Goal: Information Seeking & Learning: Check status

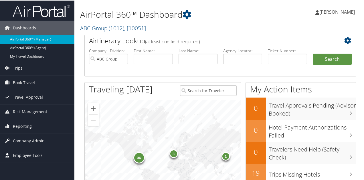
click at [33, 152] on span "Employee Tools" at bounding box center [28, 155] width 30 height 14
click at [25, 124] on span "Reporting" at bounding box center [22, 126] width 19 height 14
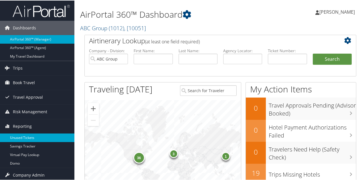
click at [26, 137] on link "Unused Tickets" at bounding box center [37, 137] width 74 height 9
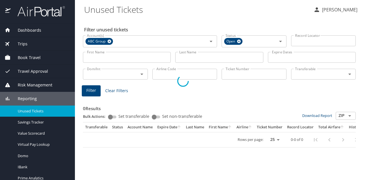
select select "US"
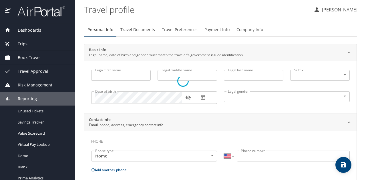
type input "[PERSON_NAME]"
type input "[DEMOGRAPHIC_DATA]"
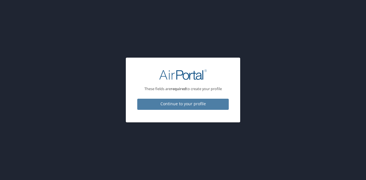
click at [198, 102] on span "Continue to your profile" at bounding box center [183, 104] width 82 height 7
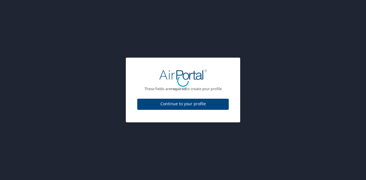
select select "US"
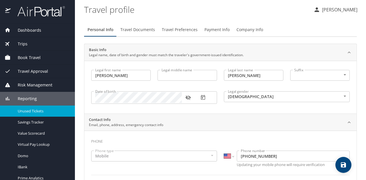
click at [43, 112] on span "Unused Tickets" at bounding box center [43, 111] width 50 height 5
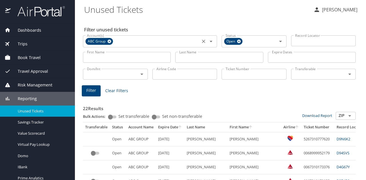
click at [110, 41] on icon at bounding box center [109, 42] width 4 height 4
click at [121, 40] on input "Account(s)" at bounding box center [142, 40] width 114 height 7
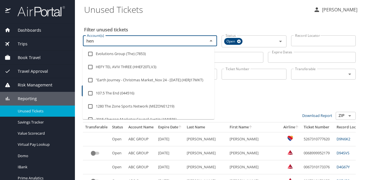
type input "[PERSON_NAME]"
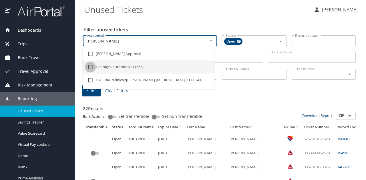
click at [91, 68] on input "checkbox" at bounding box center [90, 67] width 11 height 11
checkbox input "true"
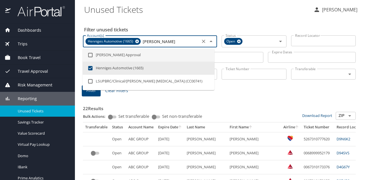
type input "[PERSON_NAME]"
click at [262, 91] on div "Filter Clear Filters" at bounding box center [219, 90] width 275 height 11
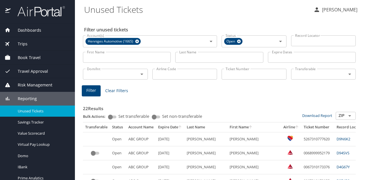
click at [217, 56] on input "Last Name" at bounding box center [219, 57] width 88 height 11
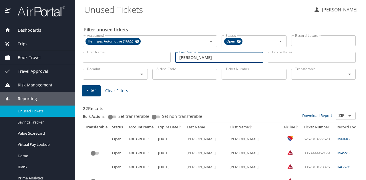
click at [91, 92] on span "Filter" at bounding box center [91, 90] width 10 height 7
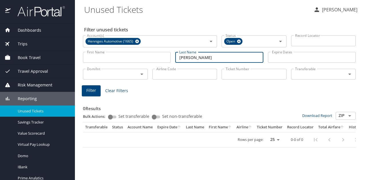
drag, startPoint x: 196, startPoint y: 59, endPoint x: 176, endPoint y: 59, distance: 19.7
click at [176, 59] on input "[PERSON_NAME]" at bounding box center [219, 57] width 88 height 11
click at [217, 57] on input "[PERSON_NAME]" at bounding box center [219, 57] width 88 height 11
type input "h"
type input "[PERSON_NAME]"
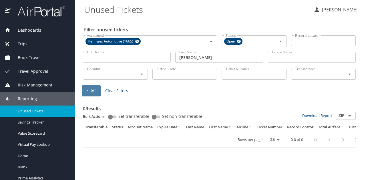
click at [87, 92] on span "Filter" at bounding box center [91, 90] width 10 height 7
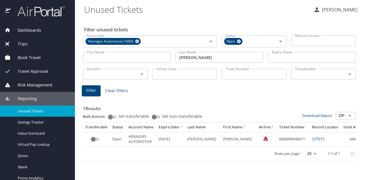
scroll to position [0, 35]
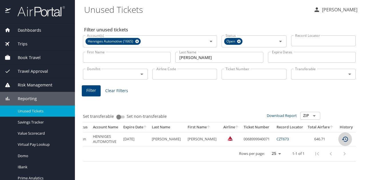
click at [342, 138] on icon "custom pagination table" at bounding box center [345, 139] width 6 height 5
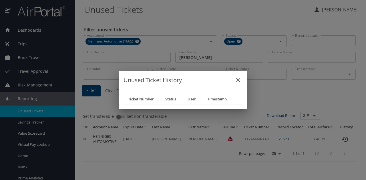
click at [238, 83] on icon "close" at bounding box center [238, 80] width 7 height 7
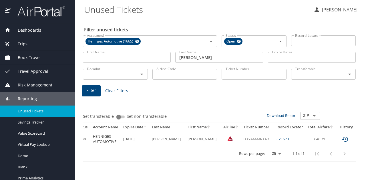
click at [359, 139] on icon "expand row" at bounding box center [362, 139] width 7 height 7
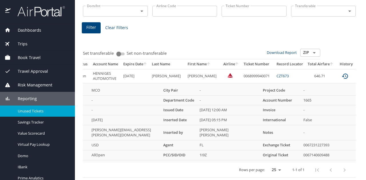
scroll to position [0, 0]
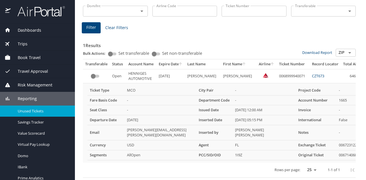
click at [268, 22] on div "Filter Clear Filters" at bounding box center [219, 27] width 275 height 11
click at [264, 9] on input "Ticket Number" at bounding box center [253, 11] width 65 height 11
click at [328, 39] on h3 "1 Results" at bounding box center [219, 44] width 273 height 10
